Goal: Task Accomplishment & Management: Manage account settings

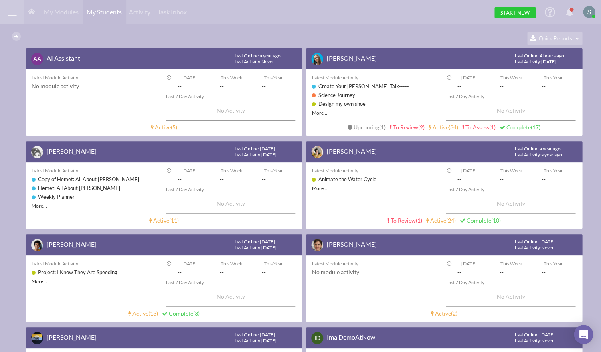
click at [53, 14] on span "My Modules" at bounding box center [61, 12] width 35 height 8
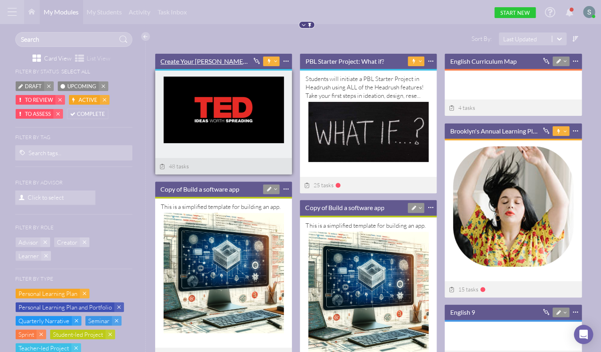
click at [197, 63] on link "Create Your [PERSON_NAME] Talk-----" at bounding box center [204, 61] width 89 height 9
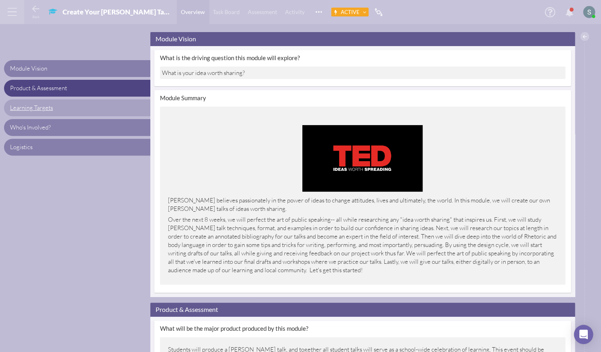
click at [37, 110] on span "Learning Targets" at bounding box center [31, 108] width 43 height 8
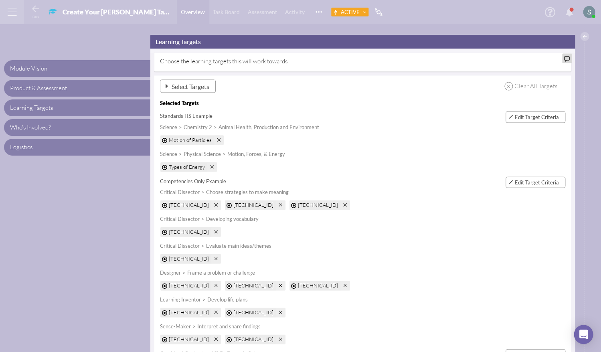
click at [177, 83] on span "Select Targets" at bounding box center [191, 86] width 38 height 8
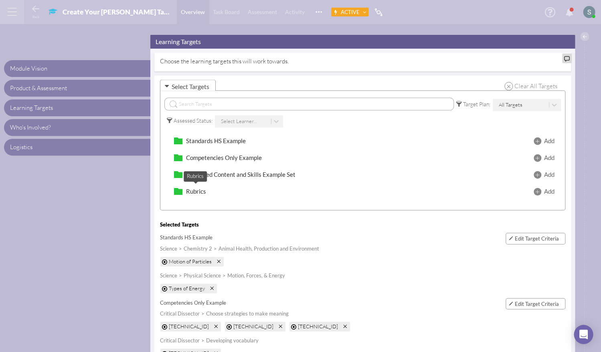
click at [198, 188] on span "Rubrics" at bounding box center [196, 190] width 20 height 7
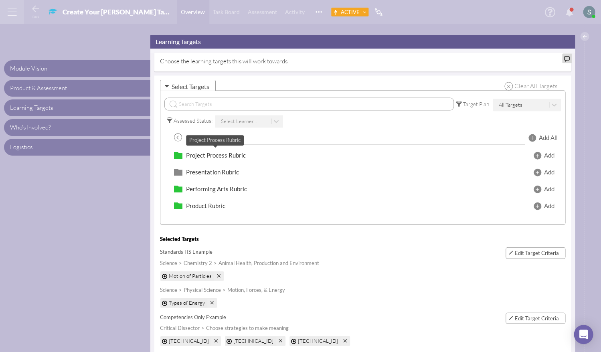
click at [224, 151] on span "Project Process Rubric" at bounding box center [216, 154] width 60 height 7
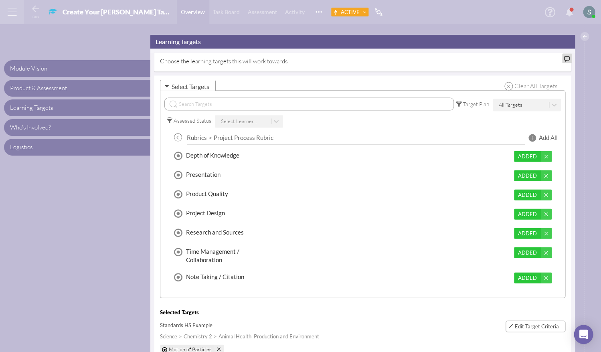
click at [544, 135] on span "Add All" at bounding box center [548, 137] width 19 height 8
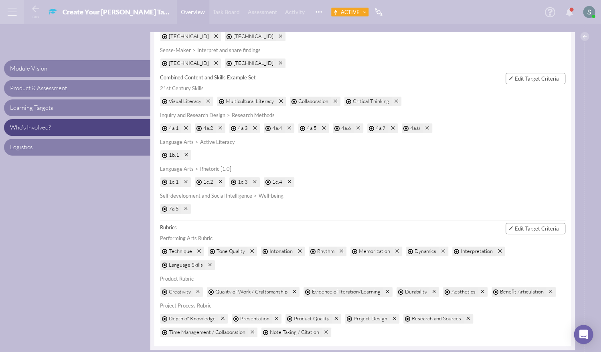
click at [544, 225] on span "Edit Target Criteria" at bounding box center [537, 228] width 44 height 6
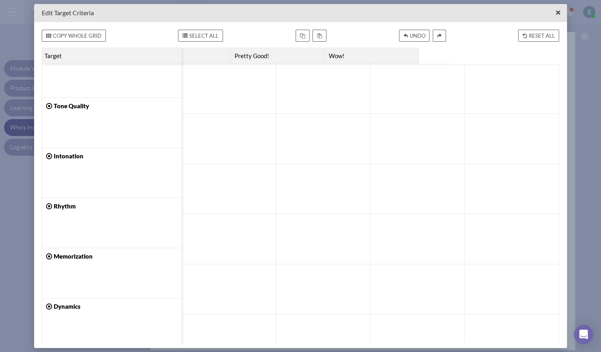
click at [558, 15] on span "×" at bounding box center [558, 13] width 5 height 10
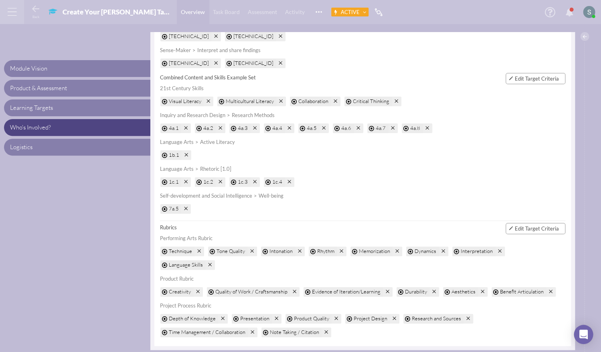
click at [14, 11] on div at bounding box center [12, 12] width 24 height 24
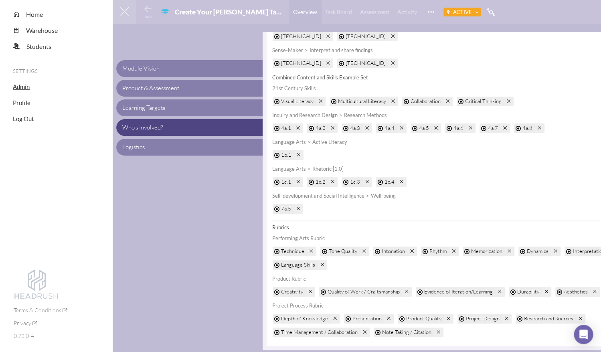
click at [21, 90] on span "Admin" at bounding box center [21, 86] width 17 height 7
select select "20"
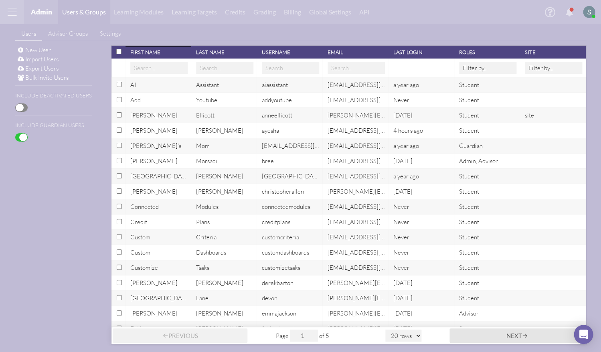
click at [14, 10] on div at bounding box center [12, 12] width 24 height 24
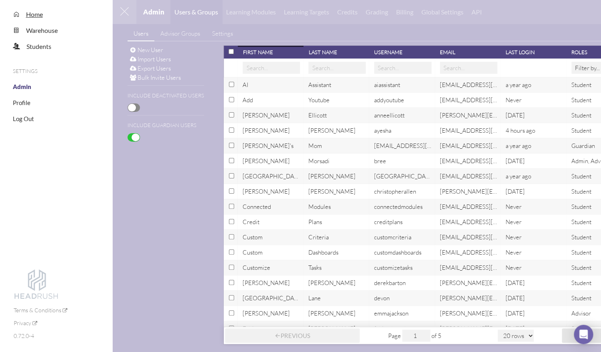
click at [36, 12] on span "Home" at bounding box center [34, 14] width 17 height 8
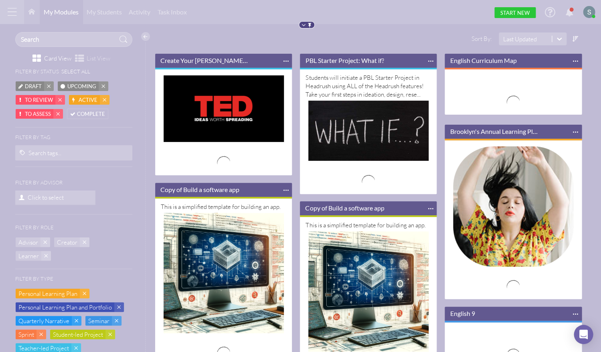
scroll to position [183, 136]
